Goal: Task Accomplishment & Management: Manage account settings

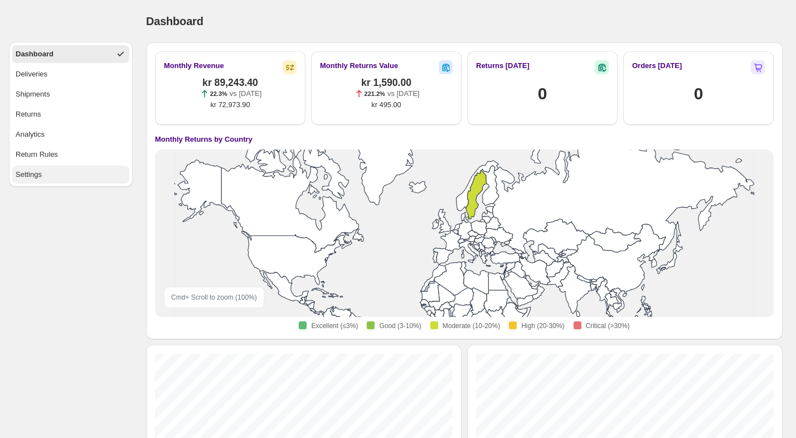
click at [58, 177] on button "Settings" at bounding box center [70, 175] width 117 height 18
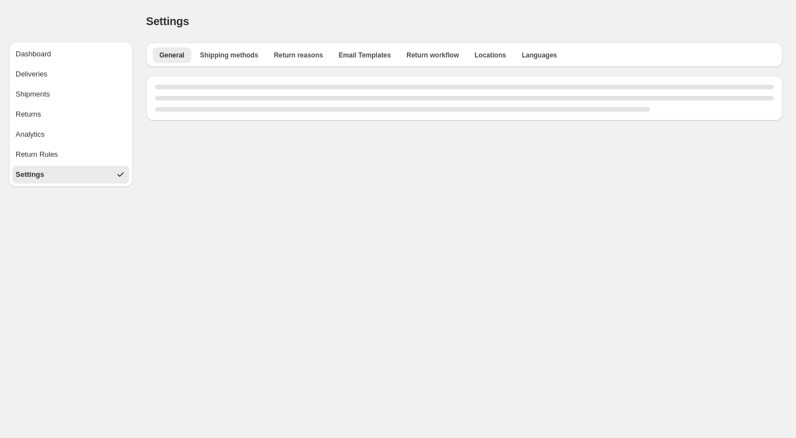
select select "**"
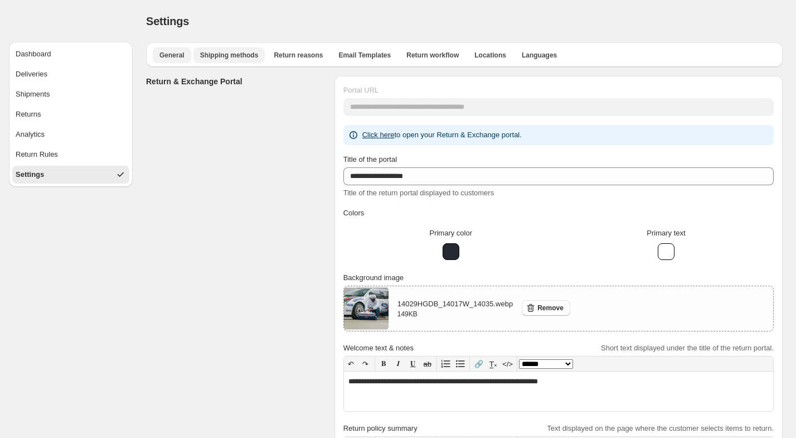
click at [237, 51] on span "Shipping methods" at bounding box center [229, 55] width 59 height 9
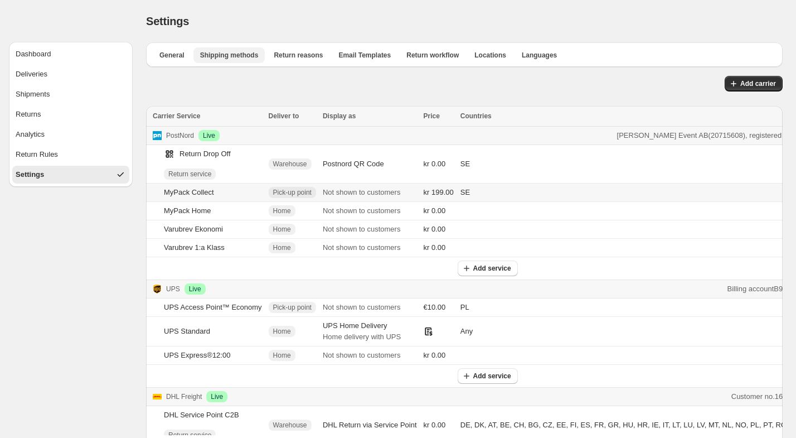
scroll to position [96, 0]
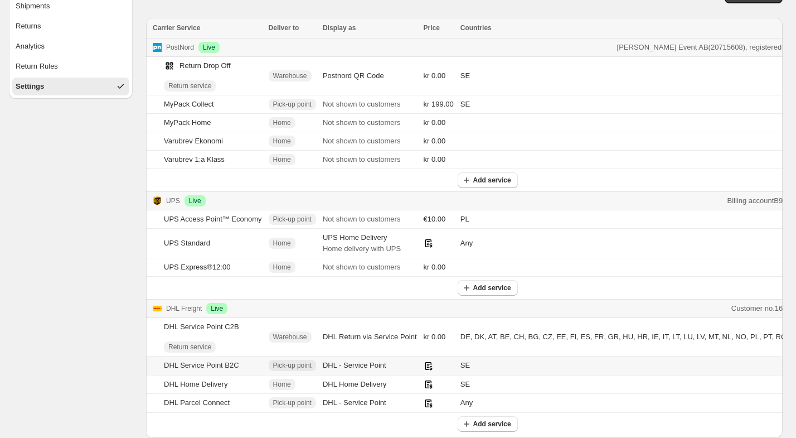
click at [508, 356] on td "SE" at bounding box center [637, 365] width 361 height 19
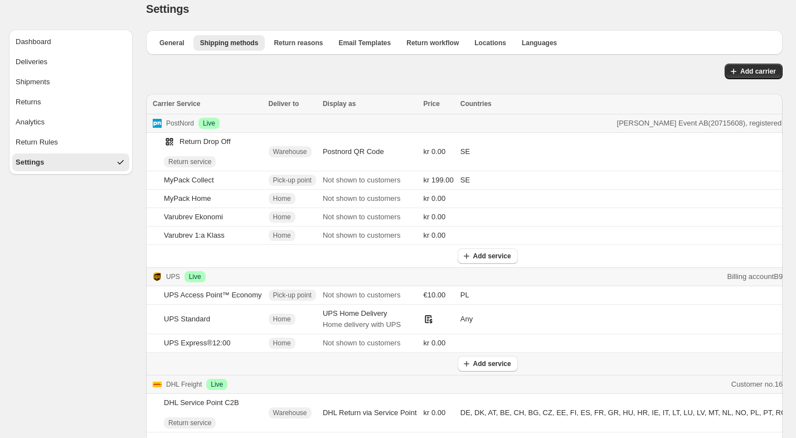
scroll to position [0, 0]
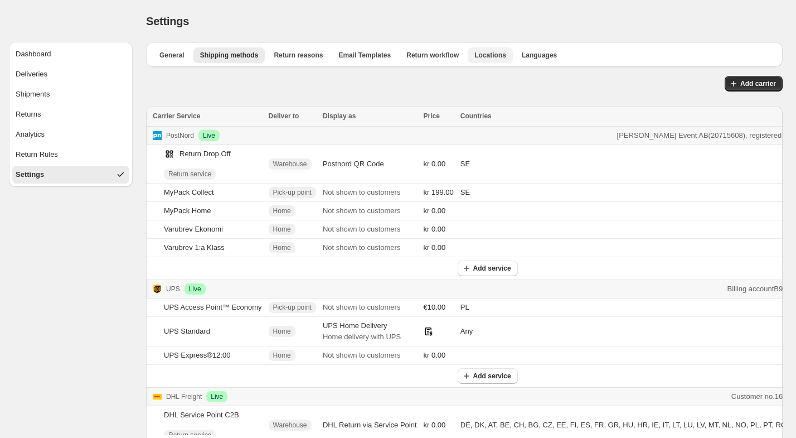
click at [500, 55] on span "Locations" at bounding box center [490, 55] width 32 height 9
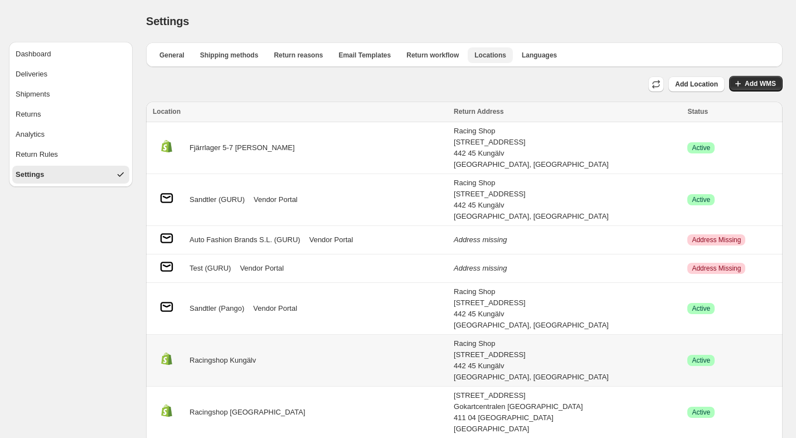
scroll to position [91, 0]
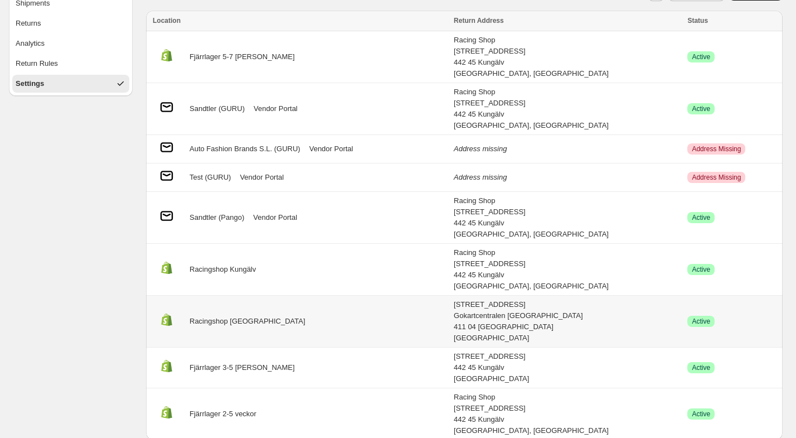
click at [372, 318] on div "Racingshop [GEOGRAPHIC_DATA]" at bounding box center [300, 321] width 294 height 21
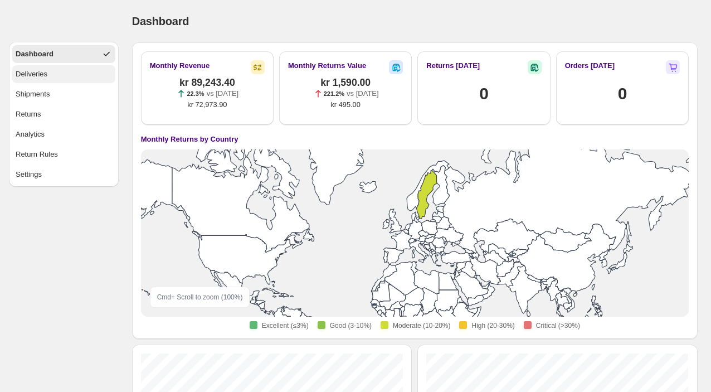
click at [54, 68] on button "Deliveries" at bounding box center [63, 74] width 103 height 18
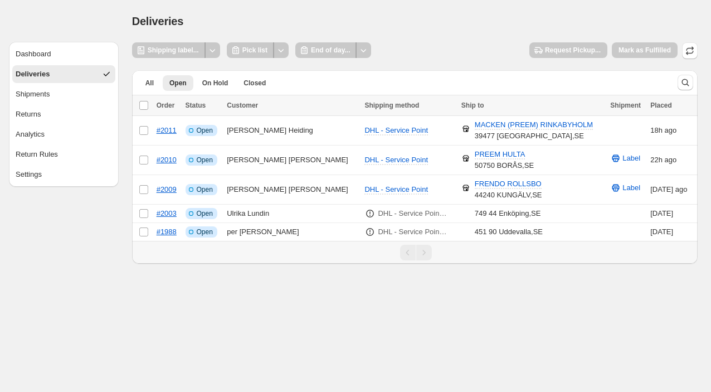
click at [662, 341] on body "**********" at bounding box center [355, 196] width 711 height 392
